Goal: Communication & Community: Connect with others

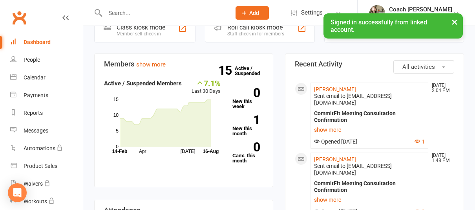
scroll to position [55, 0]
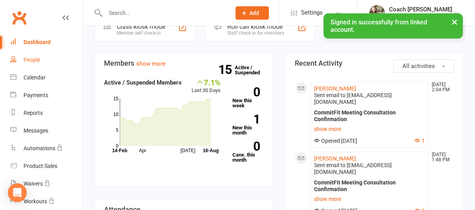
click at [42, 57] on link "People" at bounding box center [46, 60] width 73 height 18
select select "25"
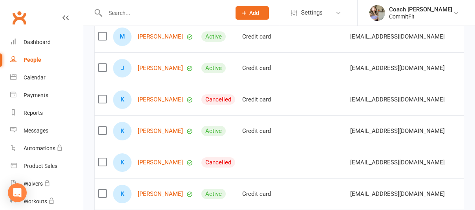
scroll to position [341, 0]
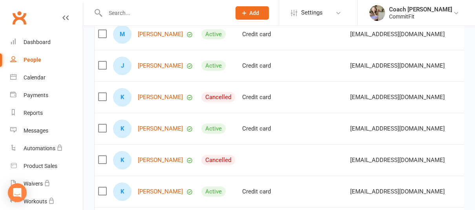
click at [104, 95] on label at bounding box center [102, 97] width 8 height 8
click at [104, 93] on input "checkbox" at bounding box center [102, 93] width 8 height 0
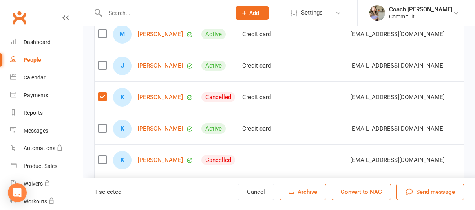
click at [104, 95] on label at bounding box center [102, 97] width 8 height 8
click at [104, 93] on input "checkbox" at bounding box center [102, 93] width 8 height 0
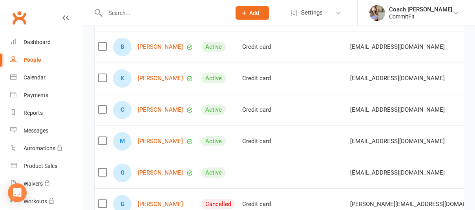
scroll to position [0, 0]
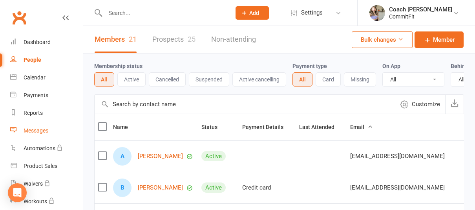
click at [42, 135] on link "Messages" at bounding box center [46, 131] width 73 height 18
